Goal: Task Accomplishment & Management: Use online tool/utility

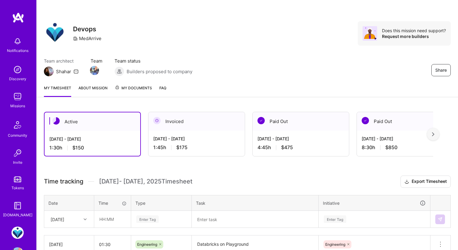
scroll to position [49, 0]
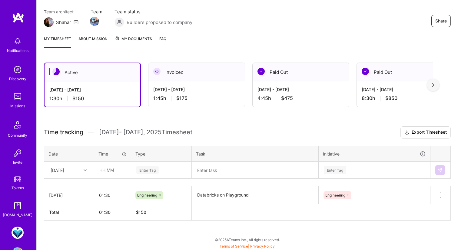
click at [20, 97] on img at bounding box center [18, 96] width 12 height 12
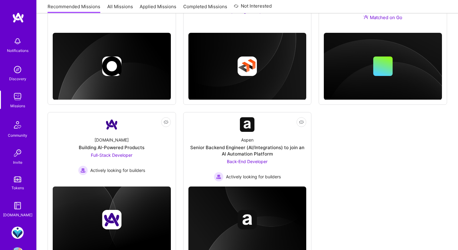
scroll to position [313, 0]
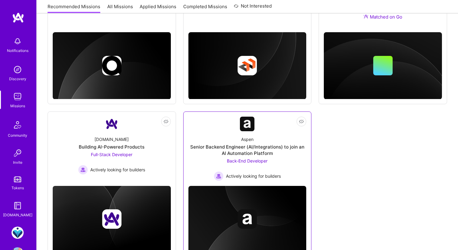
click at [206, 132] on div "Aspen Senior Backend Engineer (AI/Integrations) to join an AI Automation Platfo…" at bounding box center [248, 156] width 118 height 50
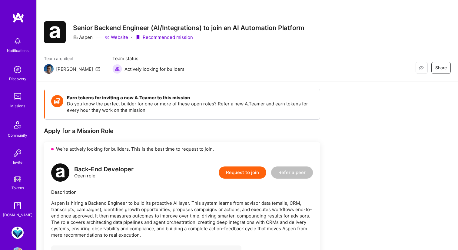
click at [15, 72] on img at bounding box center [18, 69] width 12 height 12
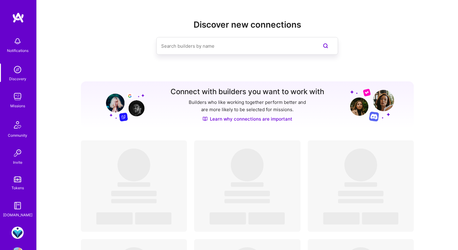
click at [15, 45] on img at bounding box center [18, 41] width 12 height 12
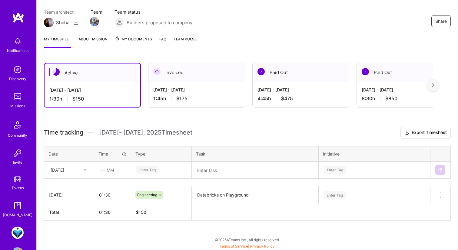
scroll to position [49, 0]
click at [111, 170] on input "text" at bounding box center [113, 170] width 36 height 16
type input "01:30"
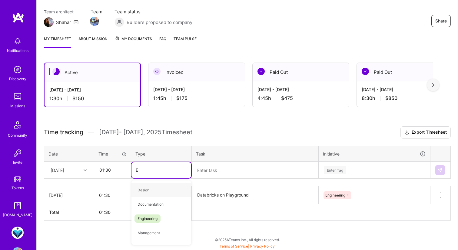
type input "EE"
click at [150, 189] on span "Engineering" at bounding box center [148, 190] width 26 height 8
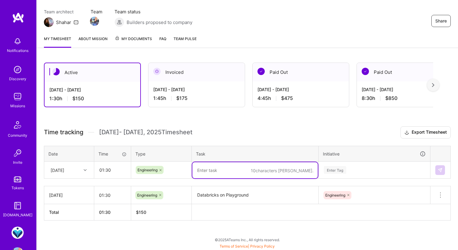
click at [215, 167] on textarea at bounding box center [256, 170] width 126 height 16
type textarea "Lots of bug fixes, Databricks mostly up on Playground"
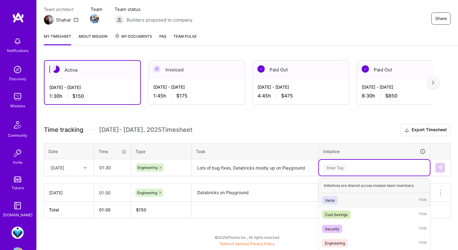
click at [340, 176] on div "Time tracking Sep 16 - Sep 30 , 2025 Timesheet Export Timesheet Date Time Type …" at bounding box center [247, 171] width 407 height 94
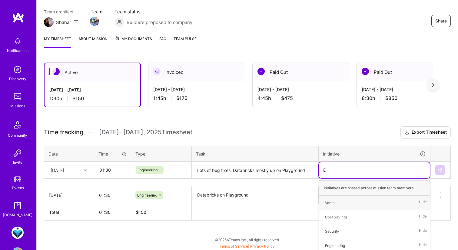
type input "Eng"
click at [339, 201] on div "Engineering" at bounding box center [335, 202] width 20 height 6
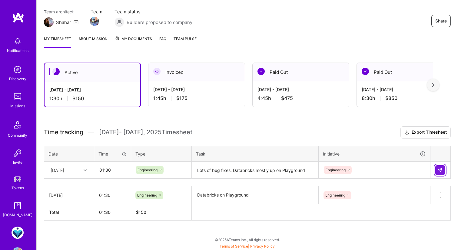
click at [442, 167] on img at bounding box center [440, 169] width 5 height 5
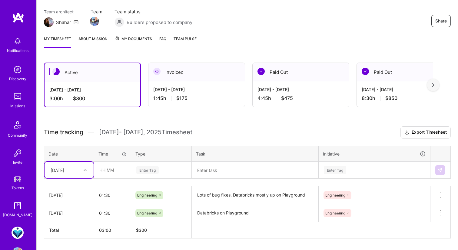
scroll to position [67, 0]
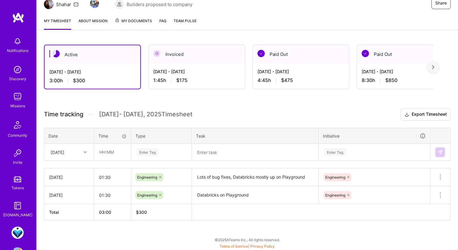
click at [434, 69] on img at bounding box center [433, 67] width 2 height 4
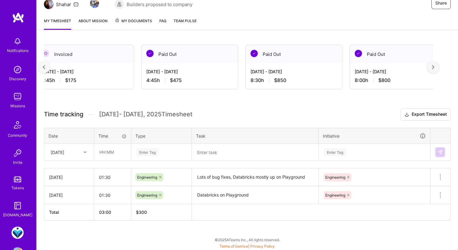
scroll to position [0, 112]
click at [438, 72] on div "Active Sep 16 - Sep 30, 2025 3:00 h $300 Invoiced Sep 1 - Sep 15, 2025 1:45 h $…" at bounding box center [248, 143] width 422 height 213
click at [434, 66] on img at bounding box center [433, 67] width 2 height 4
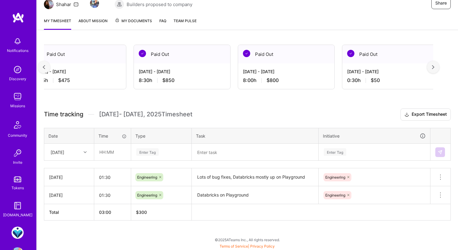
click at [434, 66] on img at bounding box center [433, 67] width 2 height 4
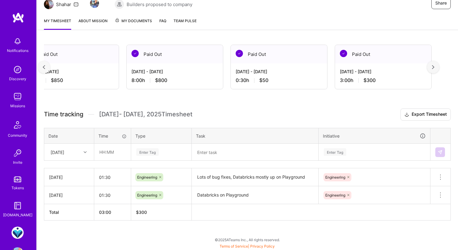
click at [434, 66] on img at bounding box center [433, 67] width 2 height 4
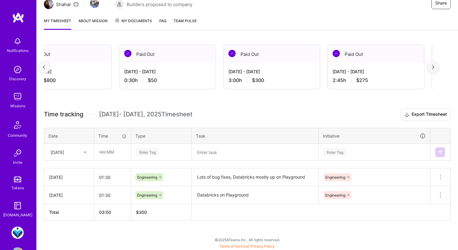
click at [434, 66] on img at bounding box center [433, 67] width 2 height 4
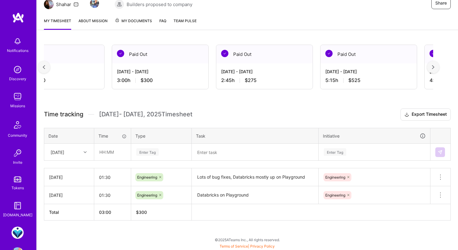
click at [434, 66] on img at bounding box center [433, 67] width 2 height 4
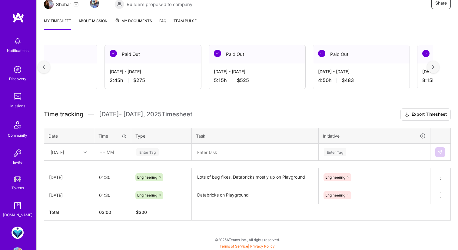
click at [434, 66] on img at bounding box center [433, 67] width 2 height 4
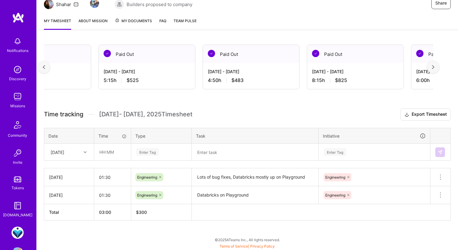
click at [434, 66] on img at bounding box center [433, 67] width 2 height 4
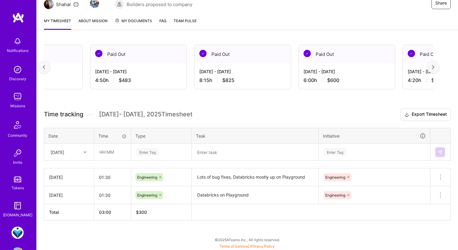
click at [434, 66] on img at bounding box center [433, 67] width 2 height 4
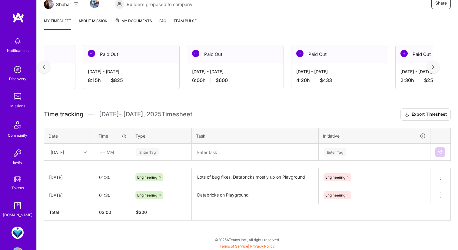
click at [434, 66] on img at bounding box center [433, 67] width 2 height 4
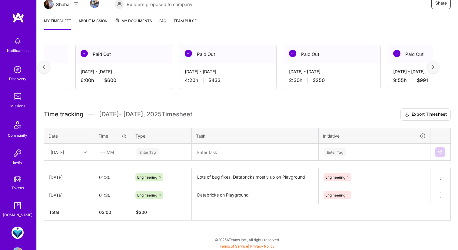
click at [434, 66] on img at bounding box center [433, 67] width 2 height 4
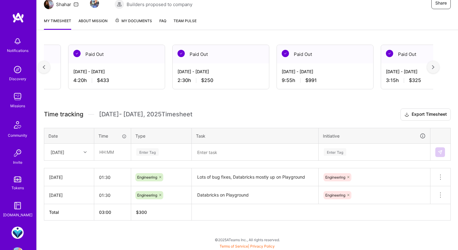
click at [434, 66] on img at bounding box center [433, 67] width 2 height 4
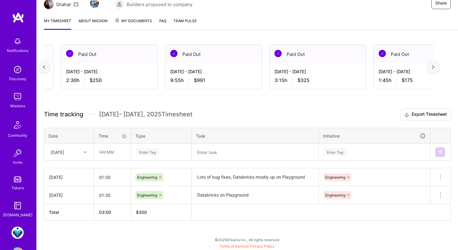
click at [434, 66] on img at bounding box center [433, 67] width 2 height 4
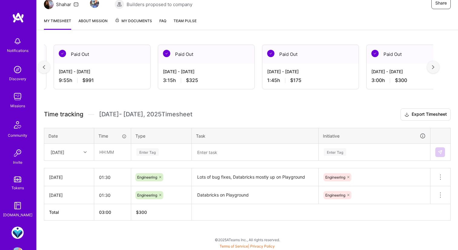
click at [434, 66] on img at bounding box center [433, 67] width 2 height 4
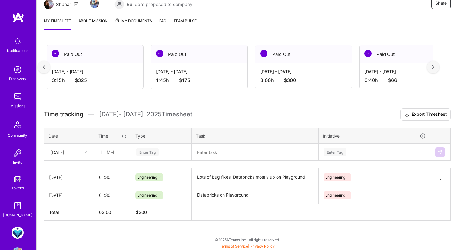
click at [434, 66] on img at bounding box center [433, 67] width 2 height 4
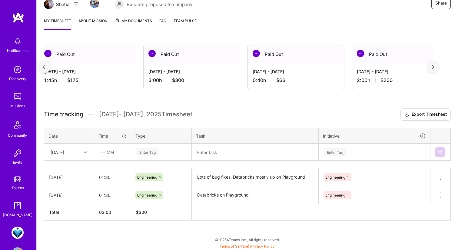
click at [434, 66] on img at bounding box center [433, 67] width 2 height 4
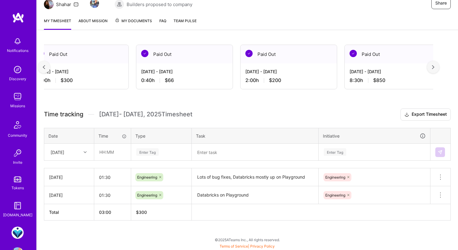
click at [434, 66] on img at bounding box center [433, 67] width 2 height 4
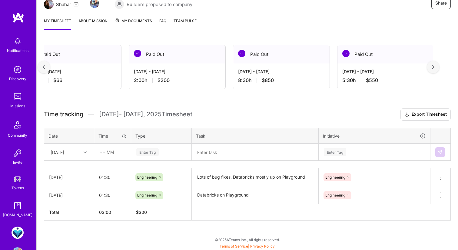
click at [434, 66] on img at bounding box center [433, 67] width 2 height 4
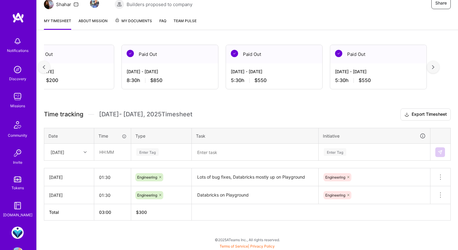
click at [434, 66] on img at bounding box center [433, 67] width 2 height 4
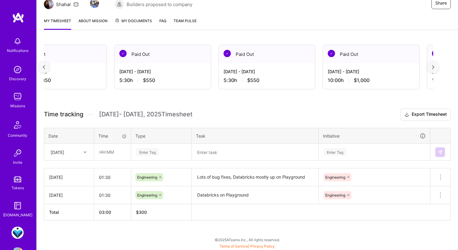
click at [434, 66] on img at bounding box center [433, 67] width 2 height 4
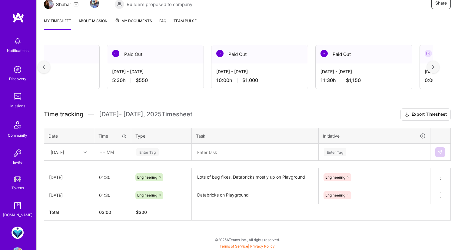
click at [434, 66] on img at bounding box center [433, 67] width 2 height 4
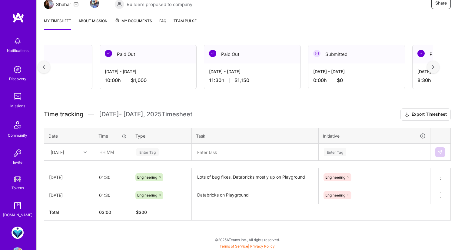
click at [434, 66] on img at bounding box center [433, 67] width 2 height 4
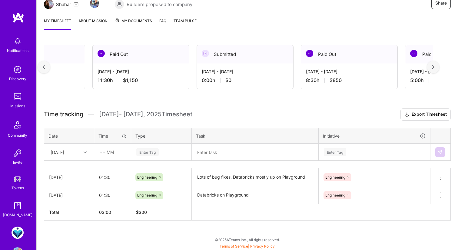
click at [434, 66] on img at bounding box center [433, 67] width 2 height 4
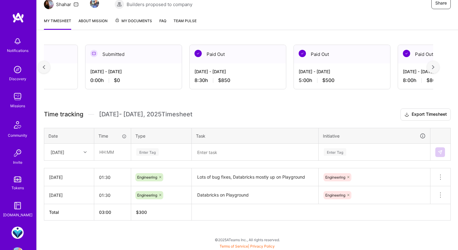
click at [434, 66] on img at bounding box center [433, 67] width 2 height 4
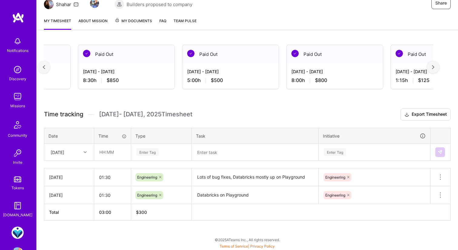
click at [434, 66] on img at bounding box center [433, 67] width 2 height 4
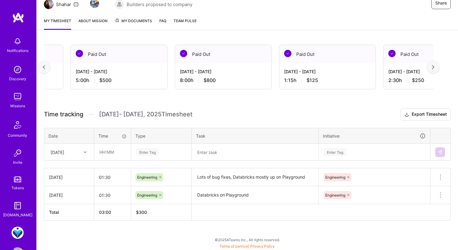
click at [434, 66] on img at bounding box center [433, 67] width 2 height 4
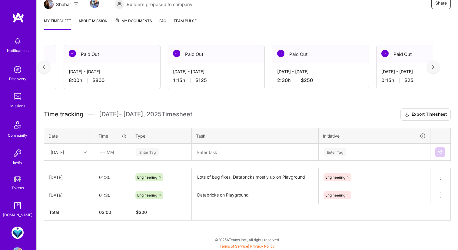
click at [434, 66] on img at bounding box center [433, 67] width 2 height 4
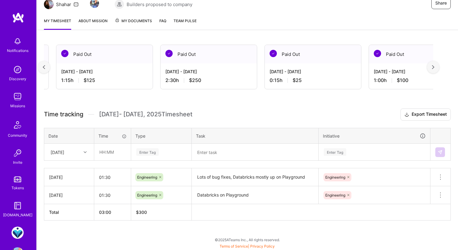
click at [434, 66] on img at bounding box center [433, 67] width 2 height 4
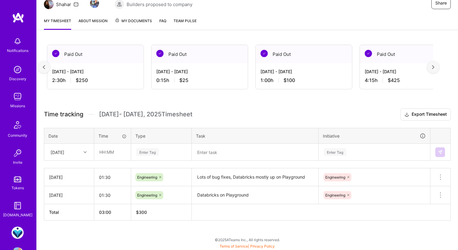
click at [434, 66] on img at bounding box center [433, 67] width 2 height 4
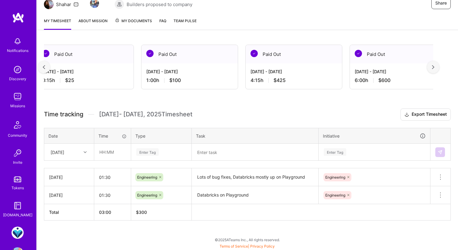
click at [434, 66] on img at bounding box center [433, 67] width 2 height 4
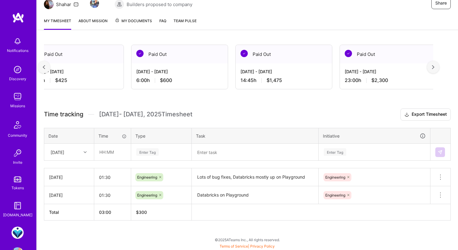
click at [434, 66] on img at bounding box center [433, 67] width 2 height 4
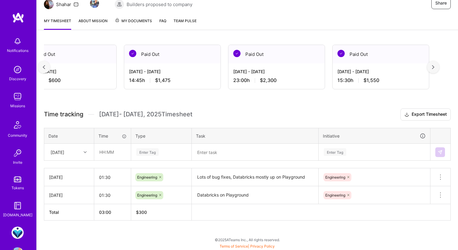
click at [434, 66] on img at bounding box center [433, 67] width 2 height 4
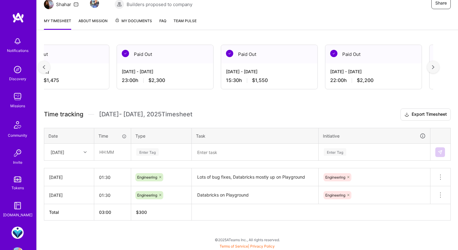
click at [434, 66] on img at bounding box center [433, 67] width 2 height 4
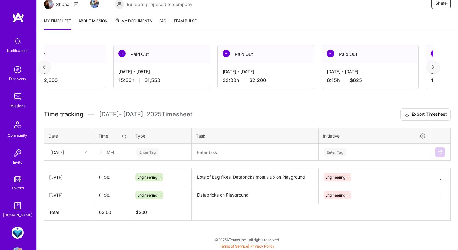
scroll to position [0, 3794]
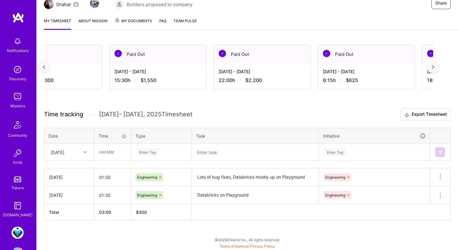
click at [434, 66] on img at bounding box center [433, 67] width 2 height 4
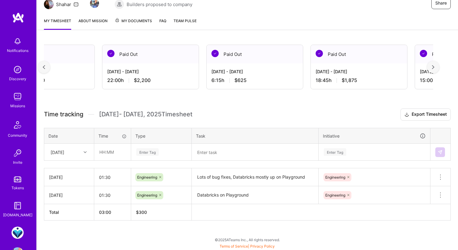
click at [434, 66] on img at bounding box center [433, 67] width 2 height 4
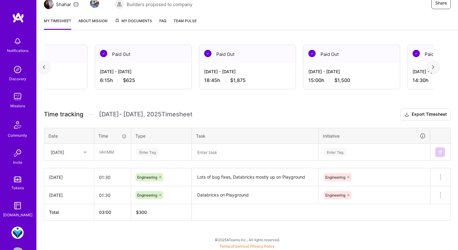
click at [434, 66] on img at bounding box center [433, 67] width 2 height 4
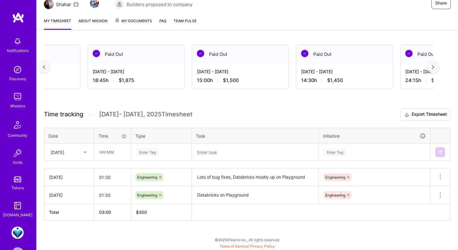
click at [434, 66] on img at bounding box center [433, 67] width 2 height 4
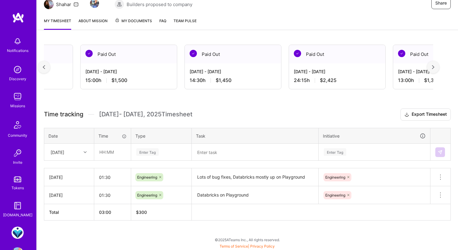
click at [434, 66] on img at bounding box center [433, 67] width 2 height 4
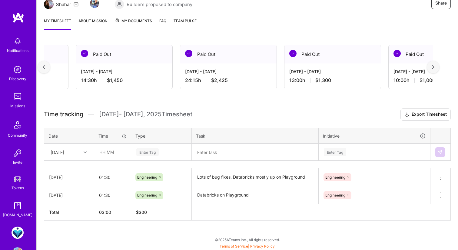
scroll to position [0, 4351]
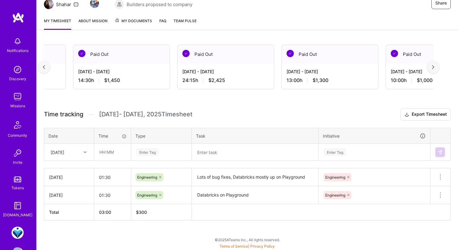
click at [434, 66] on img at bounding box center [433, 67] width 2 height 4
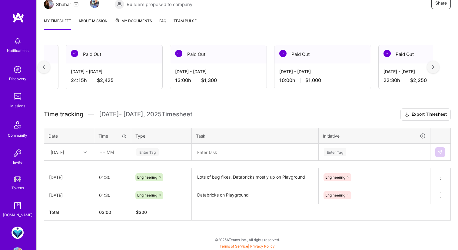
click at [434, 66] on img at bounding box center [433, 67] width 2 height 4
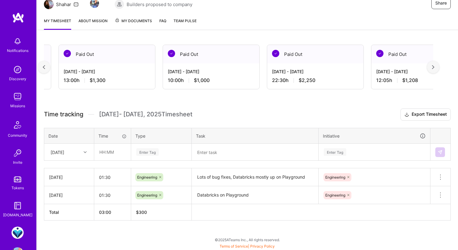
click at [434, 66] on img at bounding box center [433, 67] width 2 height 4
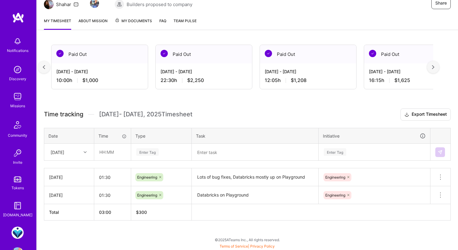
click at [434, 66] on img at bounding box center [433, 67] width 2 height 4
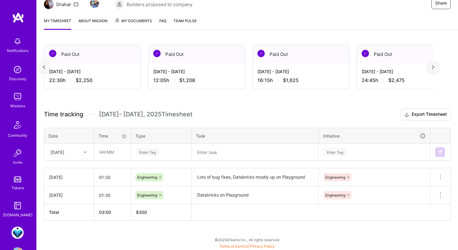
click at [434, 66] on img at bounding box center [433, 67] width 2 height 4
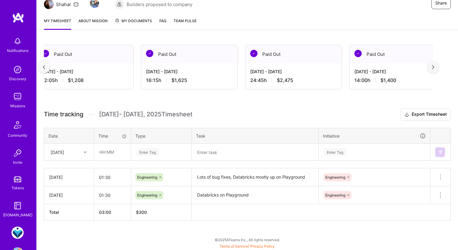
click at [434, 66] on img at bounding box center [433, 67] width 2 height 4
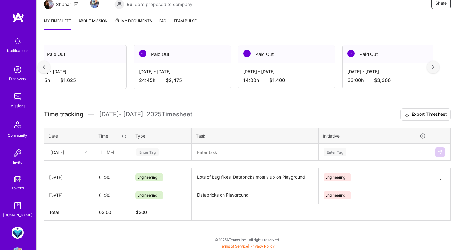
click at [434, 66] on img at bounding box center [433, 67] width 2 height 4
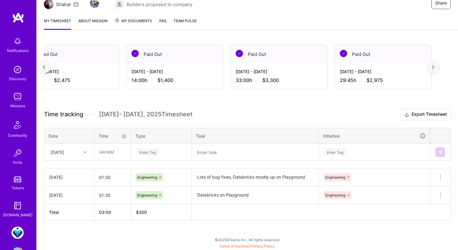
click at [434, 66] on img at bounding box center [433, 67] width 2 height 4
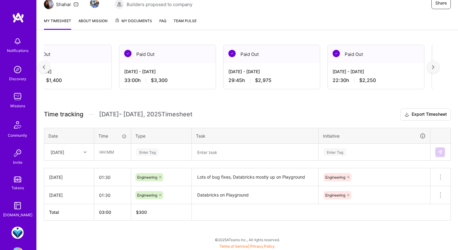
click at [434, 66] on img at bounding box center [433, 67] width 2 height 4
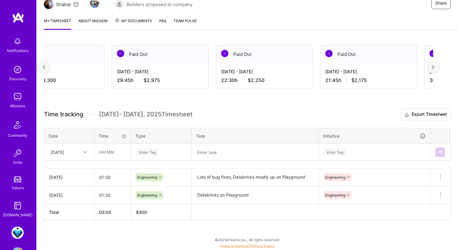
click at [434, 66] on img at bounding box center [433, 67] width 2 height 4
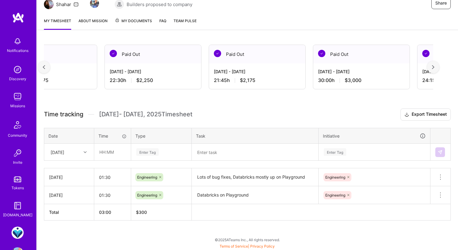
click at [434, 66] on img at bounding box center [433, 67] width 2 height 4
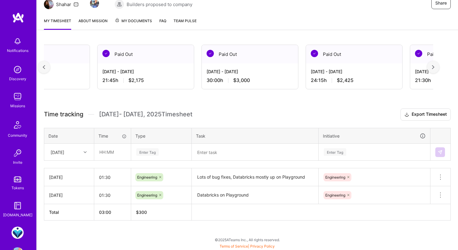
click at [434, 66] on img at bounding box center [433, 67] width 2 height 4
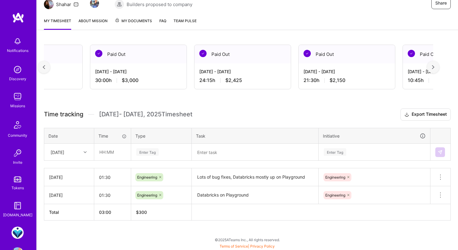
click at [434, 66] on img at bounding box center [433, 67] width 2 height 4
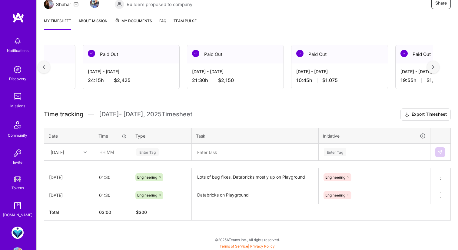
click at [434, 66] on img at bounding box center [433, 67] width 2 height 4
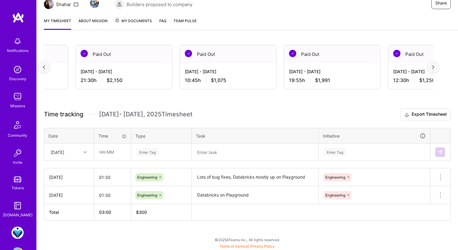
click at [434, 66] on img at bounding box center [433, 67] width 2 height 4
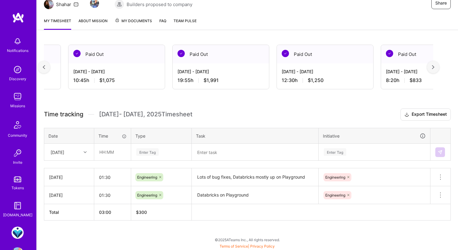
click at [434, 66] on img at bounding box center [433, 67] width 2 height 4
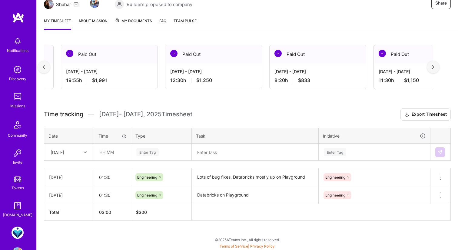
click at [434, 66] on img at bounding box center [433, 67] width 2 height 4
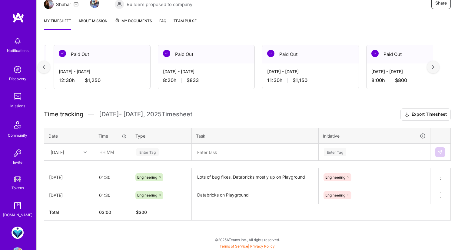
click at [434, 66] on img at bounding box center [433, 67] width 2 height 4
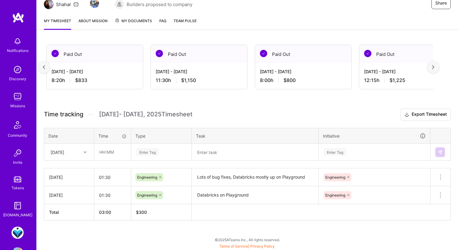
click at [434, 66] on img at bounding box center [433, 67] width 2 height 4
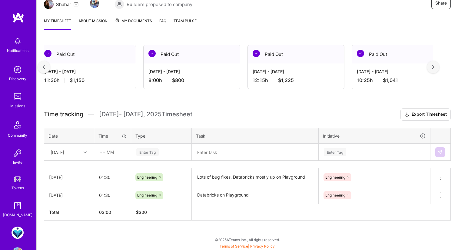
click at [434, 66] on img at bounding box center [433, 67] width 2 height 4
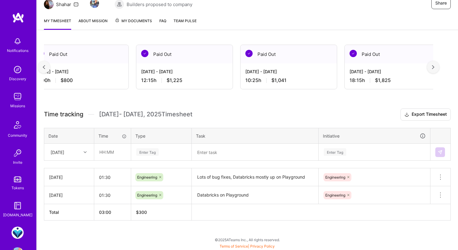
click at [434, 66] on img at bounding box center [433, 67] width 2 height 4
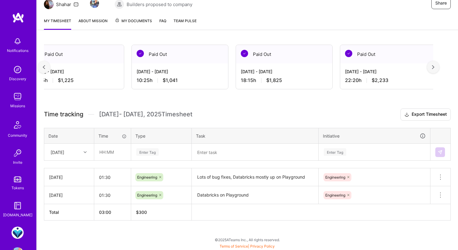
click at [434, 66] on img at bounding box center [433, 67] width 2 height 4
click at [430, 65] on div at bounding box center [434, 67] width 12 height 12
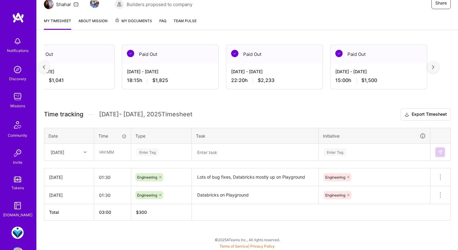
click at [430, 65] on div at bounding box center [434, 67] width 12 height 12
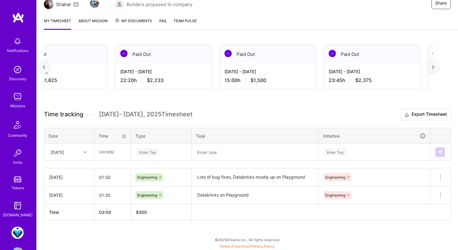
click at [430, 65] on div at bounding box center [434, 67] width 12 height 12
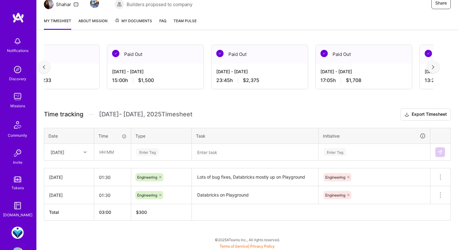
click at [430, 65] on div at bounding box center [434, 67] width 12 height 12
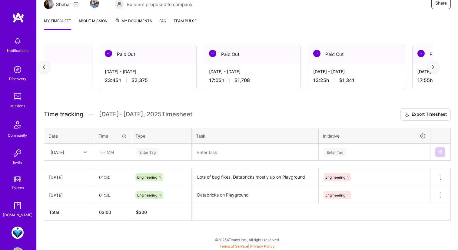
click at [430, 65] on div at bounding box center [434, 67] width 12 height 12
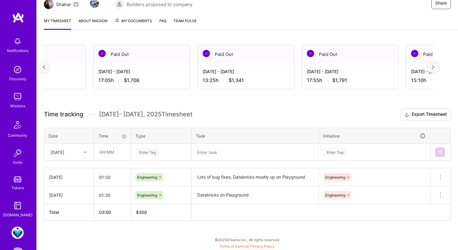
click at [430, 65] on div at bounding box center [434, 67] width 12 height 12
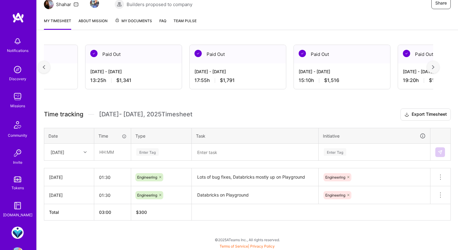
click at [430, 65] on div at bounding box center [434, 67] width 12 height 12
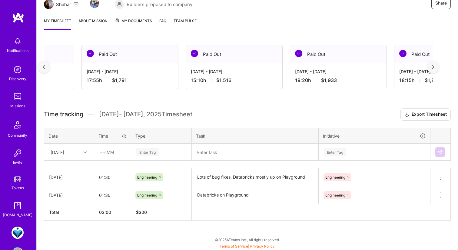
click at [430, 65] on div at bounding box center [434, 67] width 12 height 12
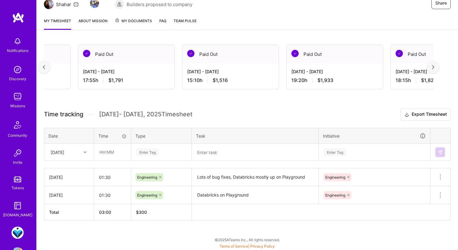
click at [430, 65] on div at bounding box center [434, 67] width 12 height 12
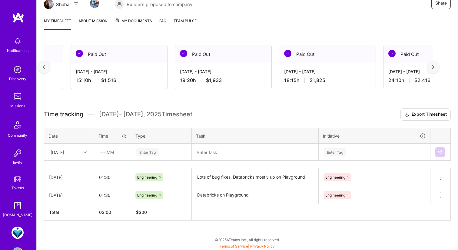
click at [430, 65] on div at bounding box center [434, 67] width 12 height 12
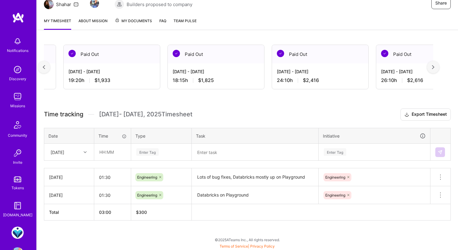
click at [430, 65] on div at bounding box center [434, 67] width 12 height 12
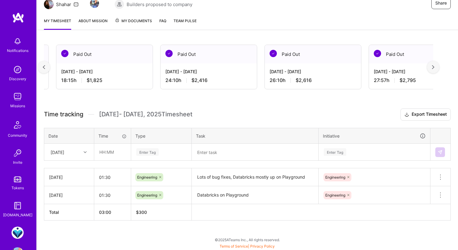
click at [430, 65] on div at bounding box center [434, 67] width 12 height 12
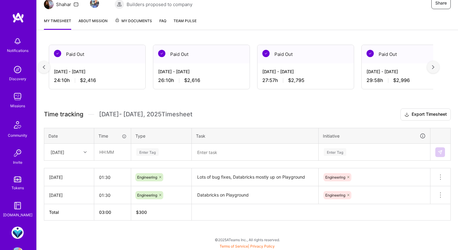
click at [430, 65] on div at bounding box center [434, 67] width 12 height 12
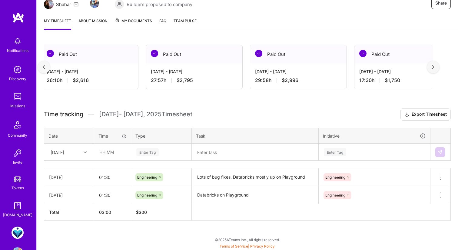
click at [430, 65] on div at bounding box center [434, 67] width 12 height 12
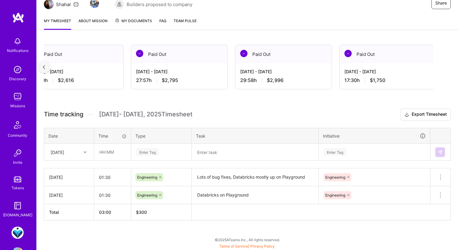
scroll to position [0, 8051]
